Goal: Obtain resource: Obtain resource

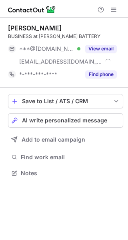
scroll to position [167, 128]
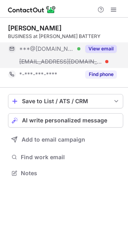
click at [104, 48] on button "View email" at bounding box center [101, 49] width 32 height 8
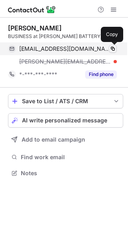
click at [113, 48] on span at bounding box center [112, 49] width 6 height 6
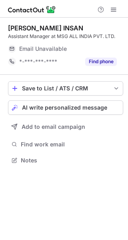
scroll to position [155, 128]
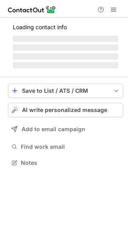
scroll to position [162, 128]
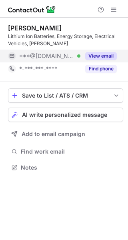
click at [99, 58] on button "View email" at bounding box center [101, 56] width 32 height 8
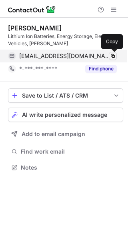
click at [111, 57] on span at bounding box center [112, 56] width 6 height 6
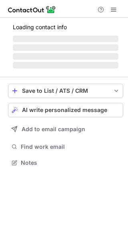
scroll to position [155, 128]
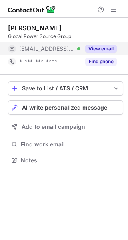
click at [101, 49] on button "View email" at bounding box center [101, 49] width 32 height 8
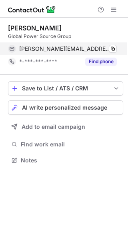
drag, startPoint x: 109, startPoint y: 48, endPoint x: 73, endPoint y: 47, distance: 36.0
click at [73, 47] on div "vinit.gandhi@globalpower.com.sg Verified Copy" at bounding box center [62, 48] width 109 height 13
drag, startPoint x: 115, startPoint y: 49, endPoint x: 123, endPoint y: 20, distance: 30.4
click at [114, 50] on span at bounding box center [112, 49] width 6 height 6
